Goal: Task Accomplishment & Management: Use online tool/utility

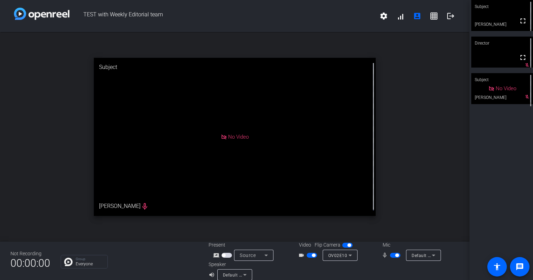
click at [425, 99] on div "open_in_new Subject No Video [PERSON_NAME] mic_none" at bounding box center [234, 137] width 469 height 210
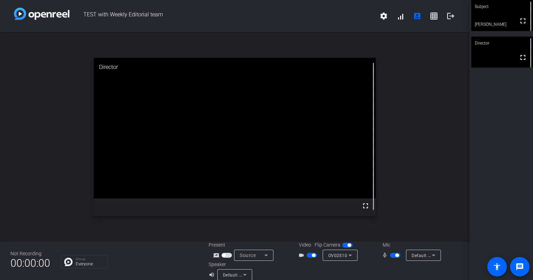
scroll to position [8, 0]
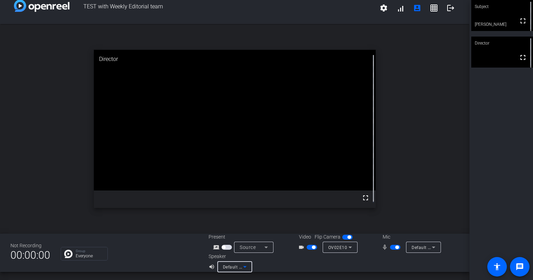
click at [244, 267] on icon at bounding box center [245, 267] width 8 height 8
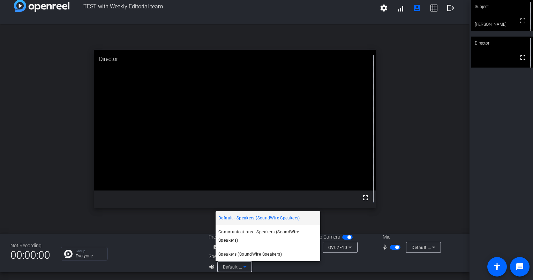
click at [292, 271] on div at bounding box center [266, 140] width 533 height 280
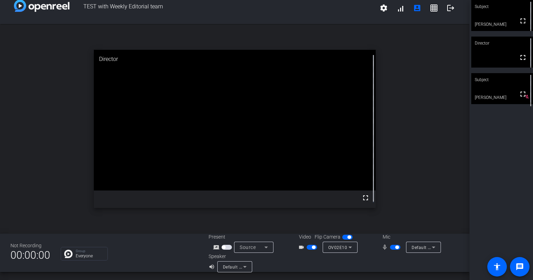
click at [345, 236] on span "button" at bounding box center [347, 237] width 10 height 5
click at [343, 236] on span "button" at bounding box center [343, 237] width 3 height 3
click at [342, 237] on span "button" at bounding box center [347, 237] width 10 height 5
click at [347, 235] on span "button" at bounding box center [347, 237] width 10 height 5
click at [342, 236] on span "button" at bounding box center [347, 237] width 10 height 5
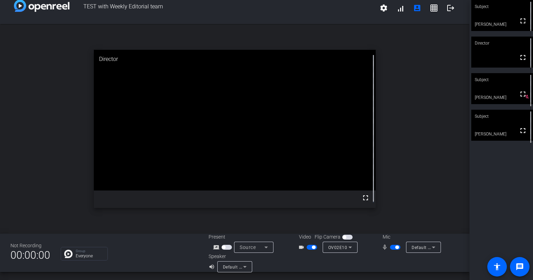
click at [348, 235] on span "button" at bounding box center [347, 237] width 10 height 5
click at [342, 236] on span "button" at bounding box center [347, 237] width 10 height 5
click at [347, 236] on span "button" at bounding box center [347, 237] width 10 height 5
click at [496, 269] on mat-icon "accessibility" at bounding box center [497, 267] width 8 height 8
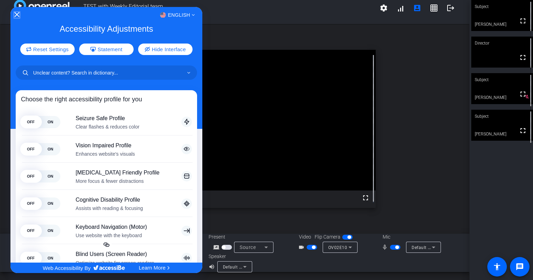
click at [18, 13] on icon "Close Accessibility Interface" at bounding box center [16, 14] width 5 height 5
